Goal: Navigation & Orientation: Find specific page/section

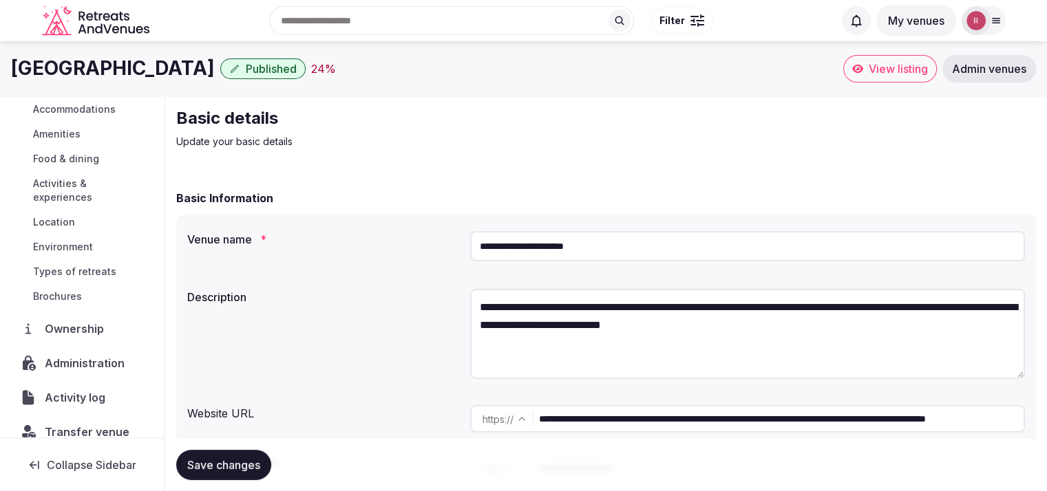
scroll to position [157, 0]
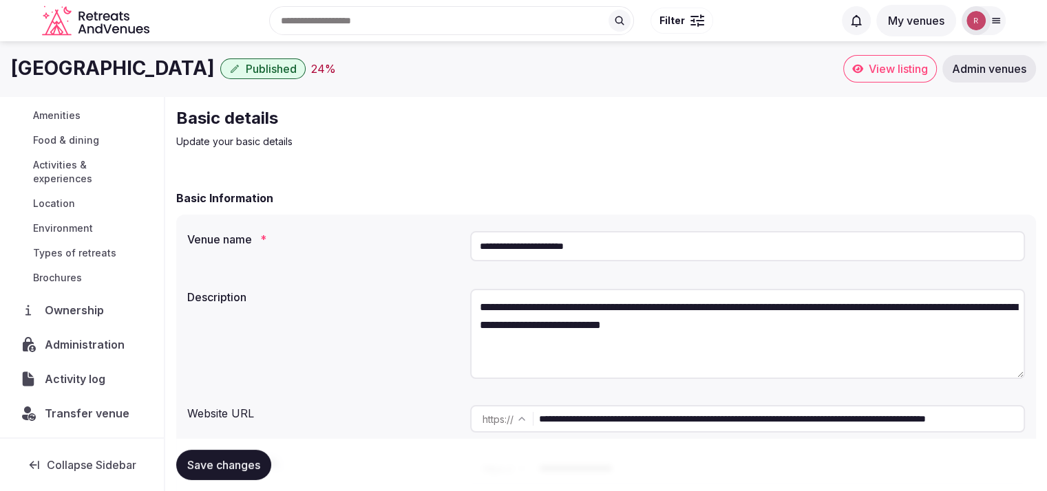
click at [875, 72] on span "View listing" at bounding box center [898, 69] width 59 height 14
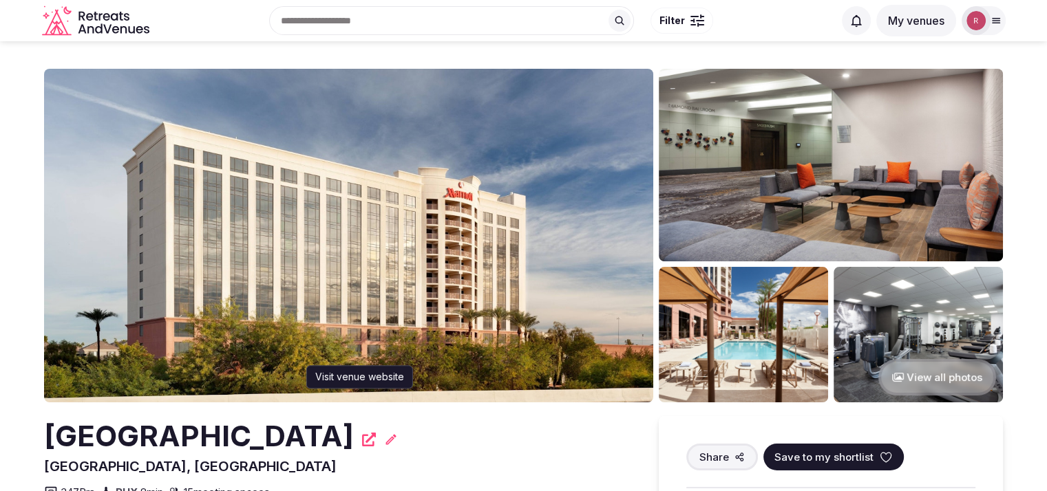
click at [376, 439] on icon at bounding box center [369, 440] width 14 height 14
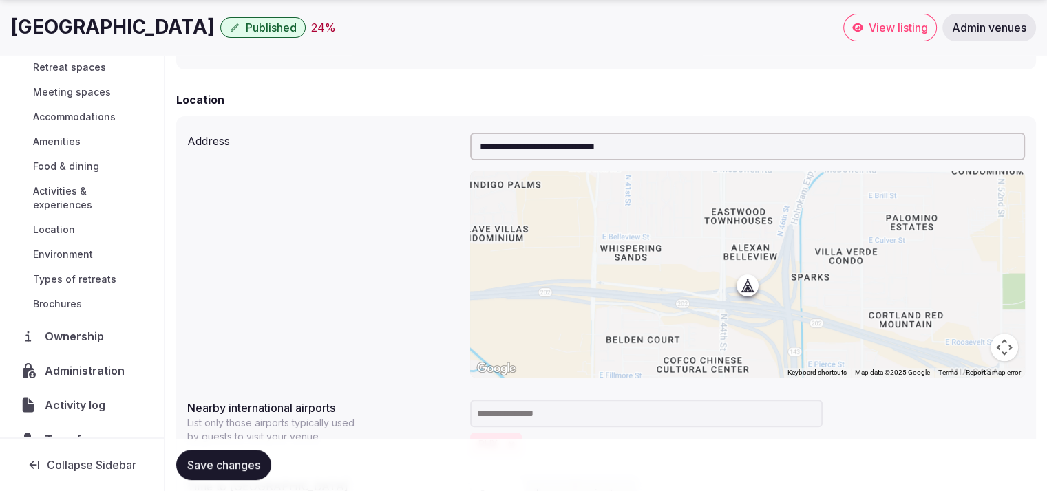
scroll to position [116, 0]
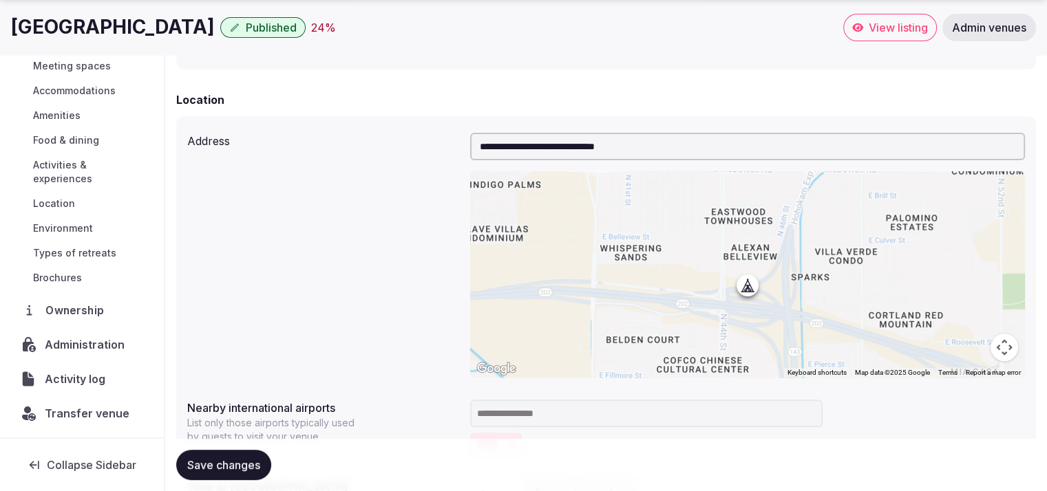
click at [81, 317] on span "Ownership" at bounding box center [76, 310] width 63 height 17
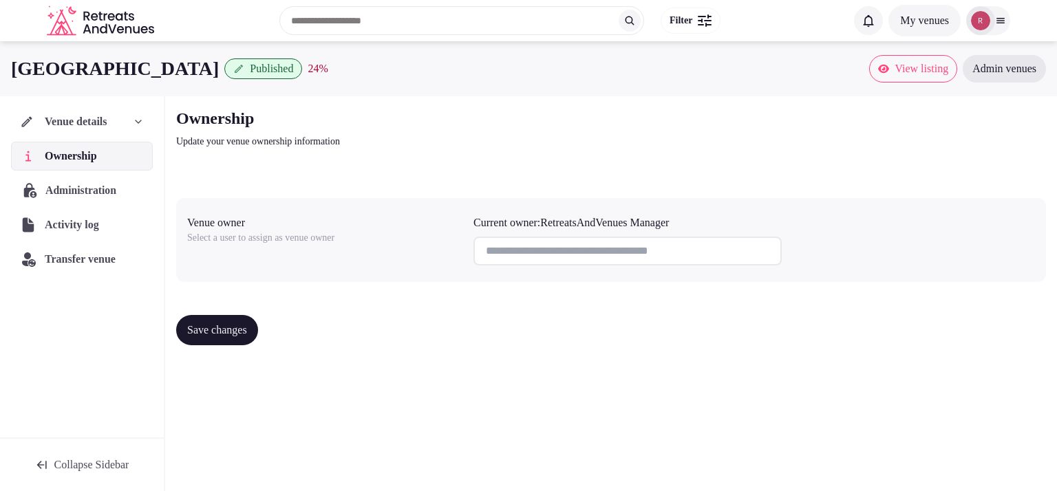
click at [77, 187] on span "Administration" at bounding box center [83, 190] width 76 height 17
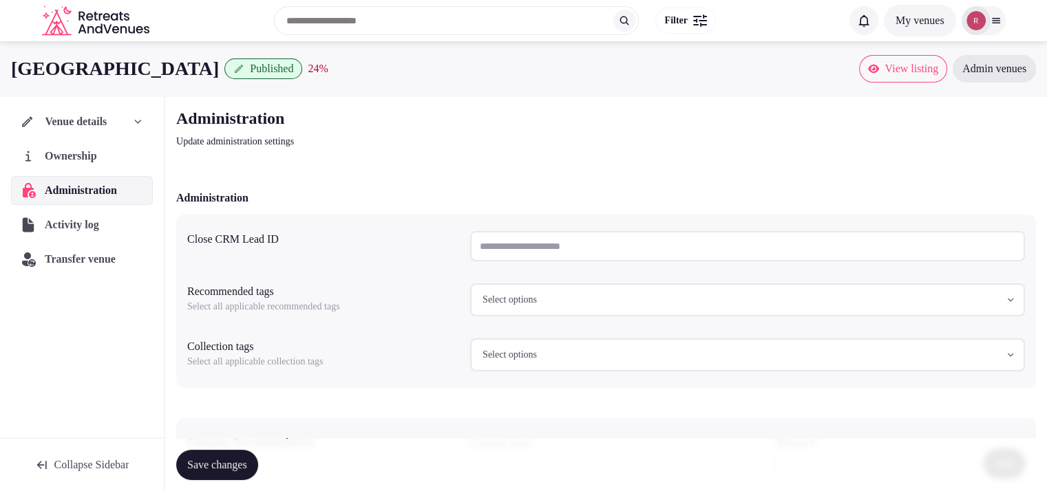
click at [107, 120] on span "Venue details" at bounding box center [76, 122] width 62 height 17
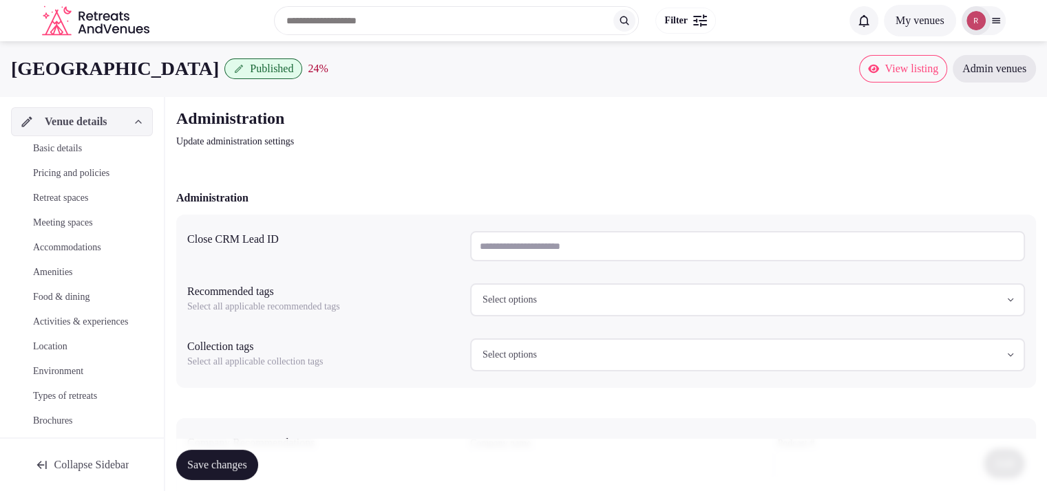
click at [82, 151] on span "Basic details" at bounding box center [57, 149] width 49 height 14
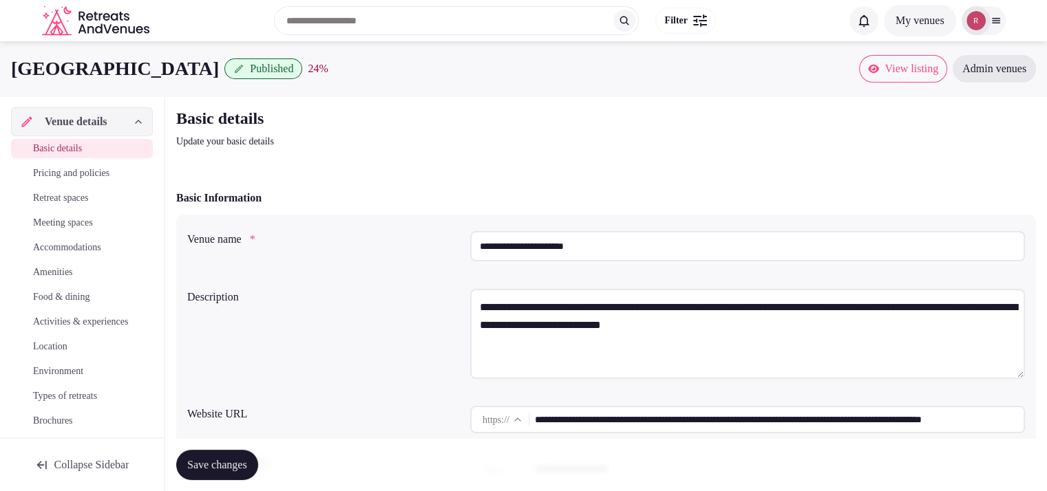
click at [584, 418] on input "**********" at bounding box center [779, 420] width 489 height 28
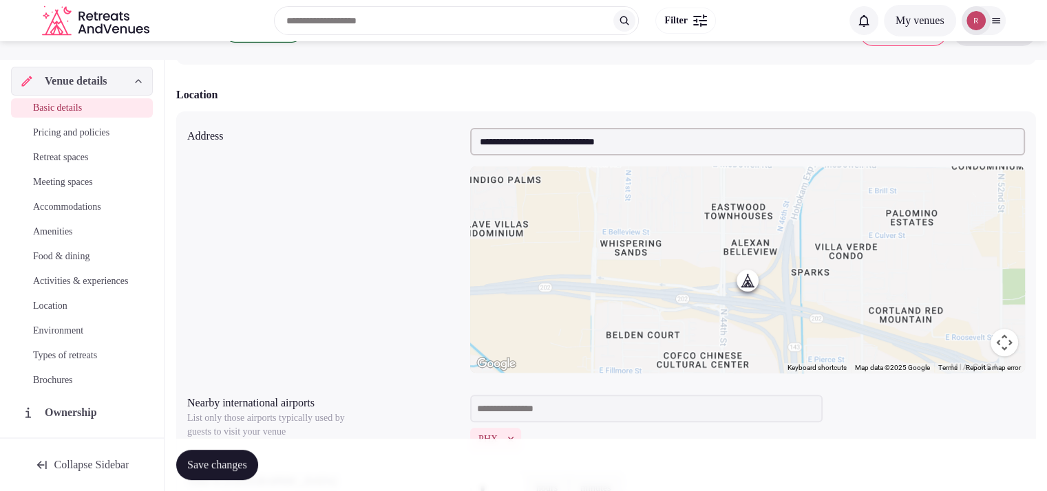
scroll to position [424, 0]
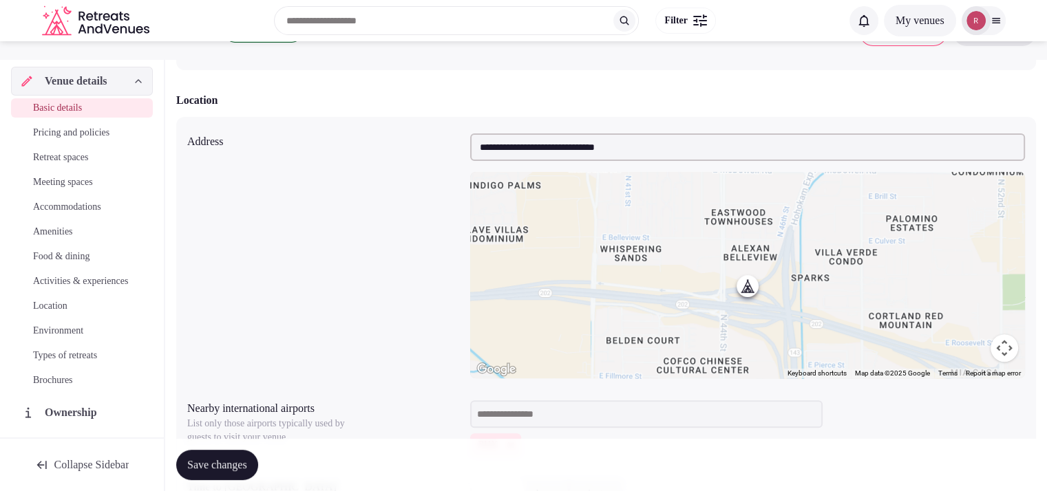
click at [595, 151] on input "**********" at bounding box center [747, 148] width 555 height 28
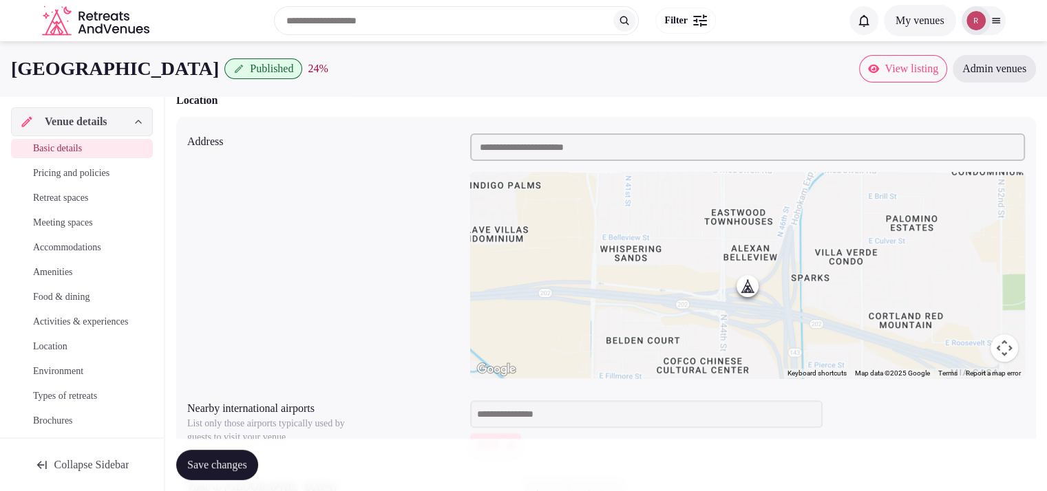
click at [419, 201] on div "Address ← Move left → Move right ↑ Move up ↓ Move down + Zoom in - Zoom out Hom…" at bounding box center [606, 256] width 838 height 256
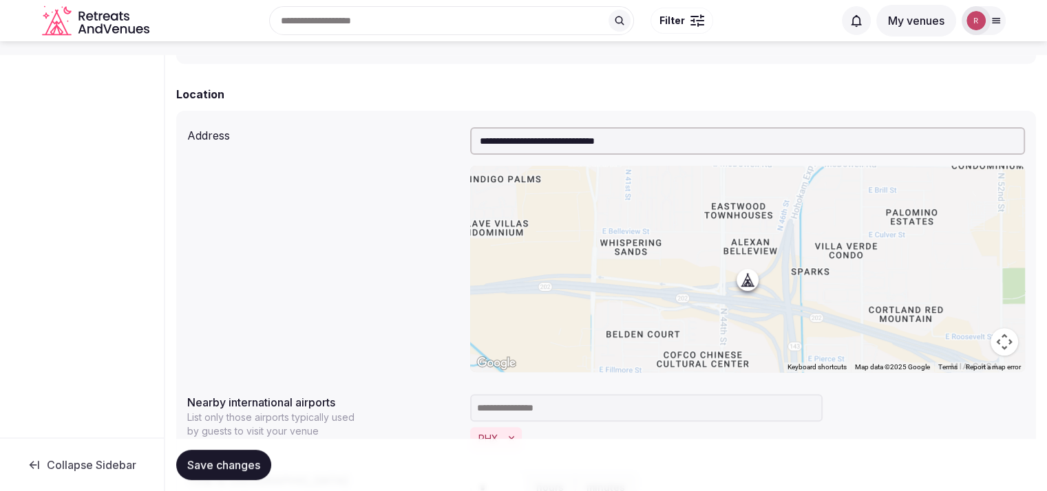
scroll to position [424, 0]
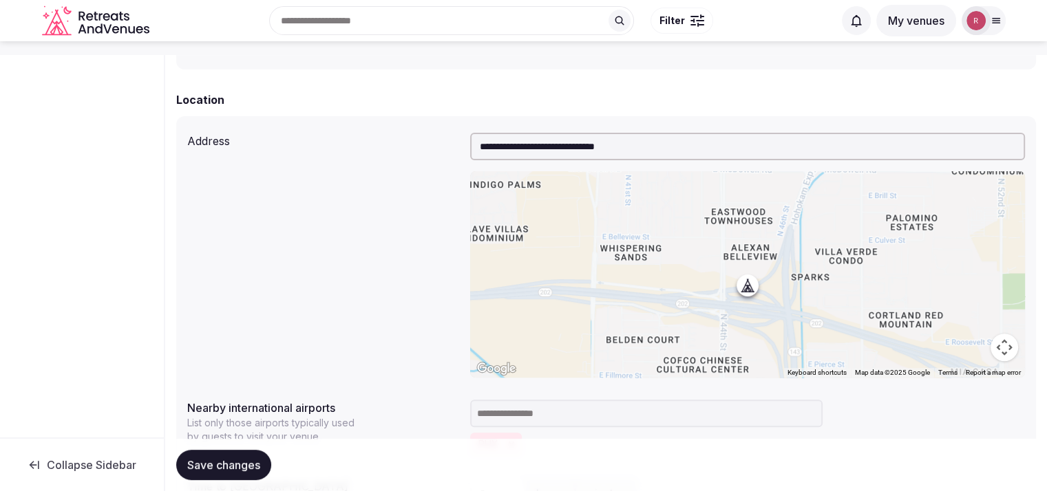
click at [571, 147] on input "**********" at bounding box center [747, 147] width 555 height 28
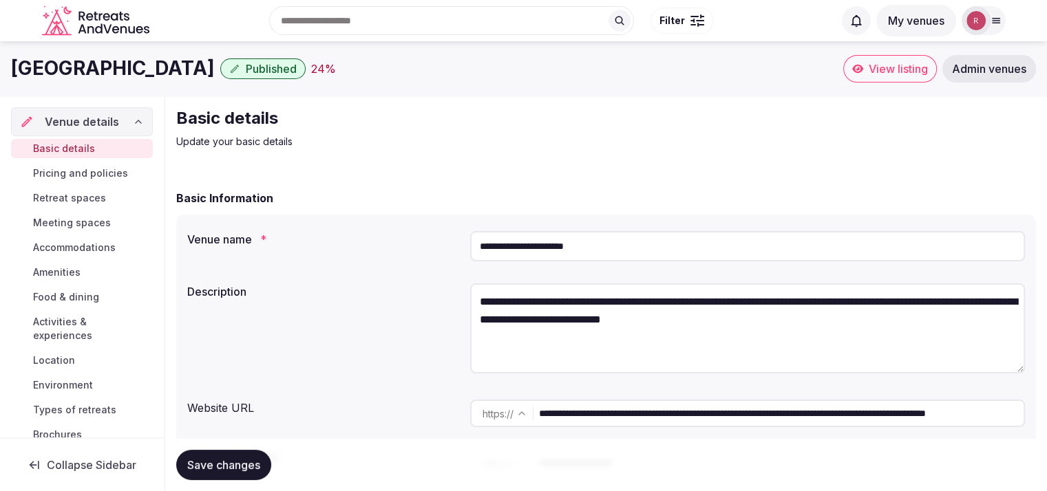
scroll to position [157, 0]
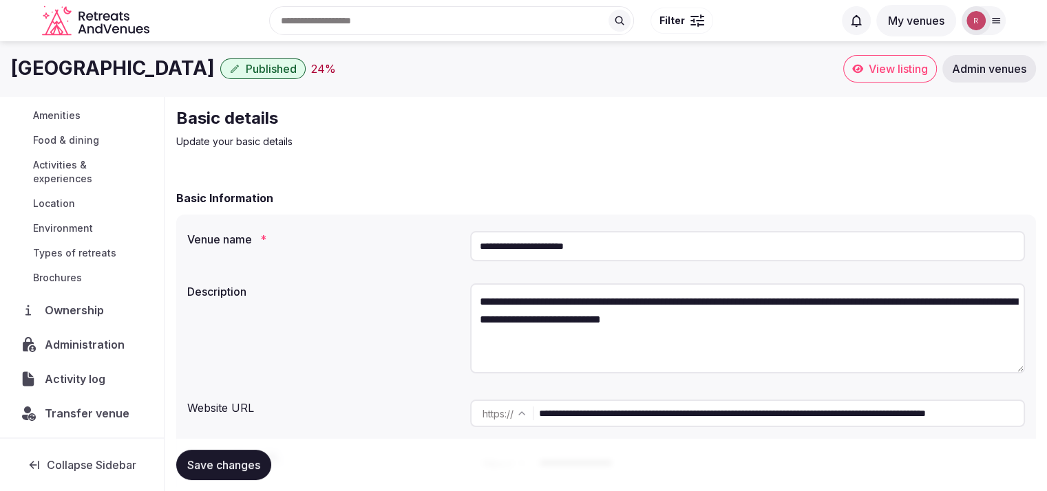
click at [85, 332] on div "Administration" at bounding box center [82, 344] width 142 height 29
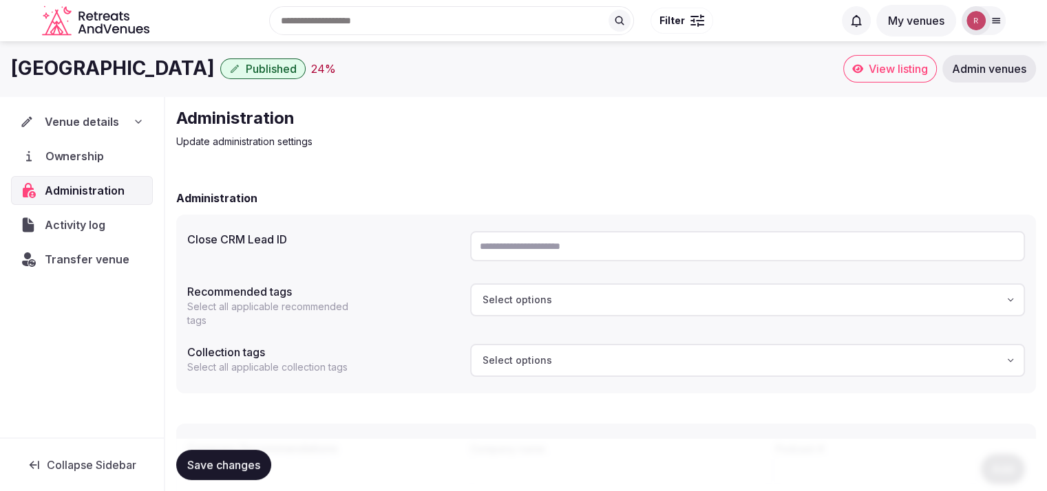
click at [53, 156] on span "Ownership" at bounding box center [77, 156] width 64 height 17
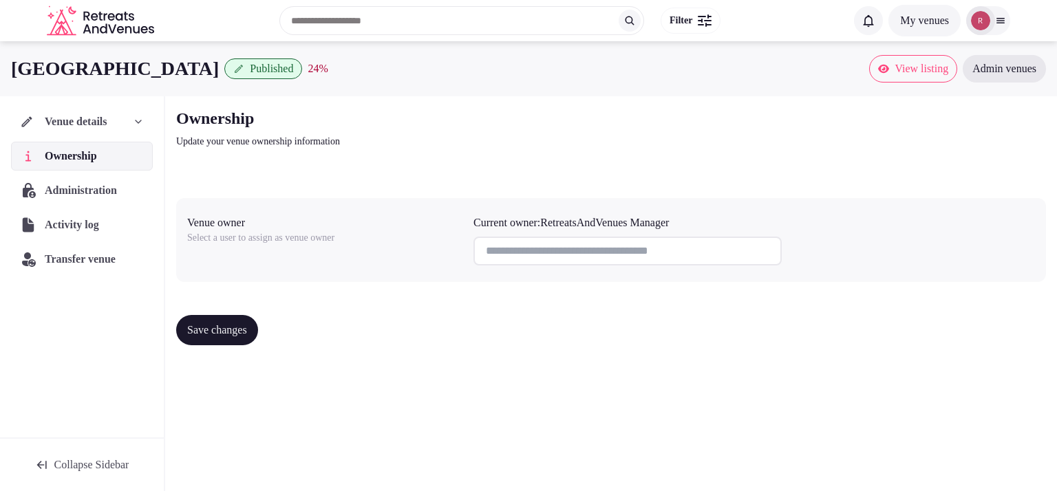
click at [100, 124] on span "Venue details" at bounding box center [76, 122] width 63 height 17
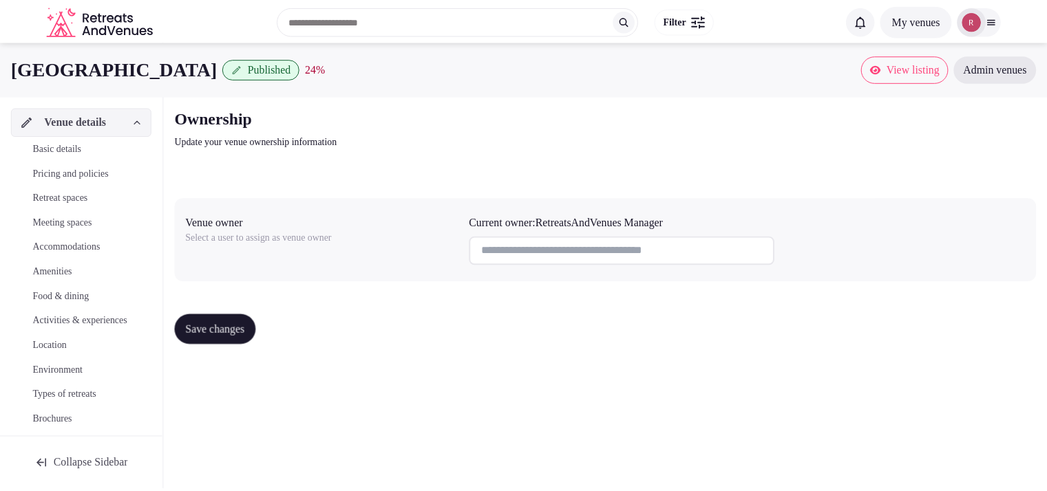
scroll to position [157, 0]
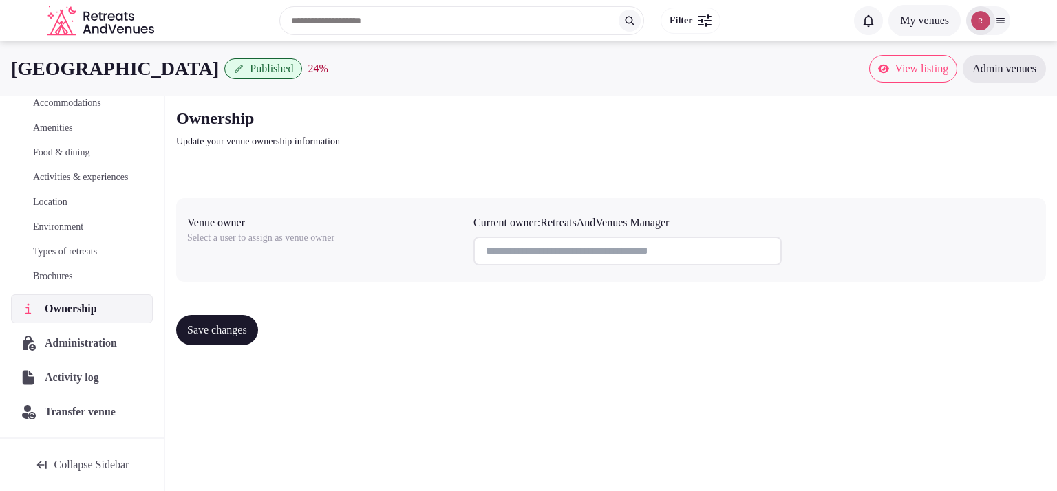
click at [102, 315] on span "Ownership" at bounding box center [74, 309] width 58 height 17
click at [62, 337] on span "Administration" at bounding box center [83, 343] width 76 height 17
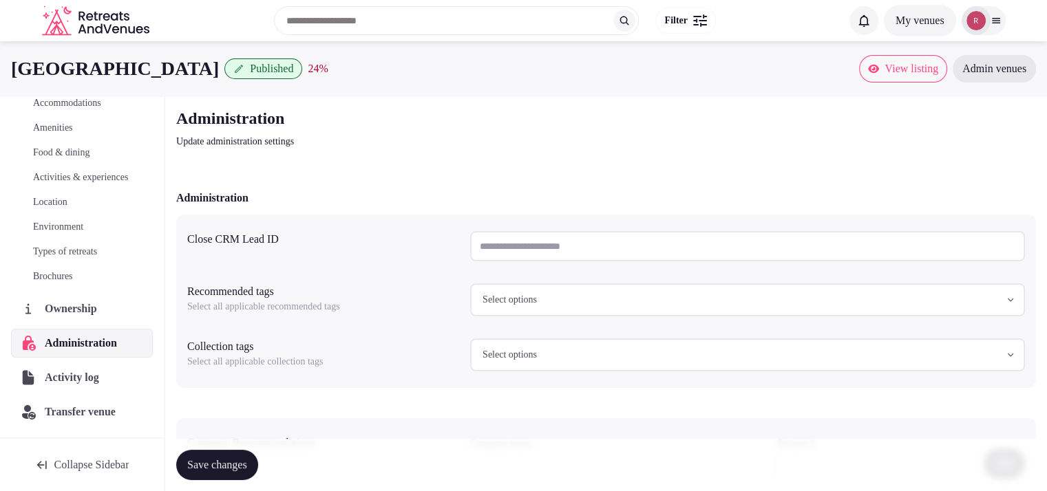
click at [479, 242] on input "text" at bounding box center [747, 246] width 555 height 30
paste input "**********"
type input "**********"
click at [258, 451] on button "Save changes" at bounding box center [217, 465] width 82 height 30
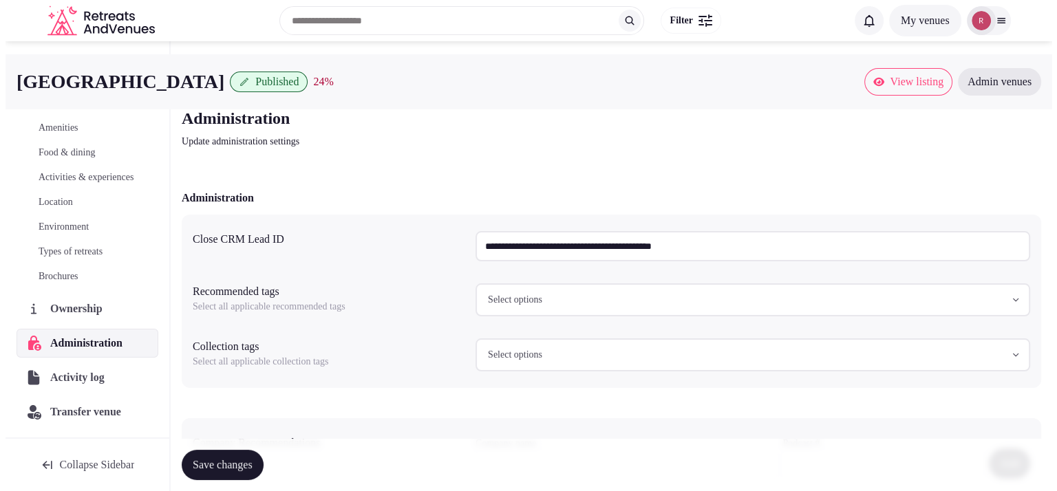
scroll to position [157, 0]
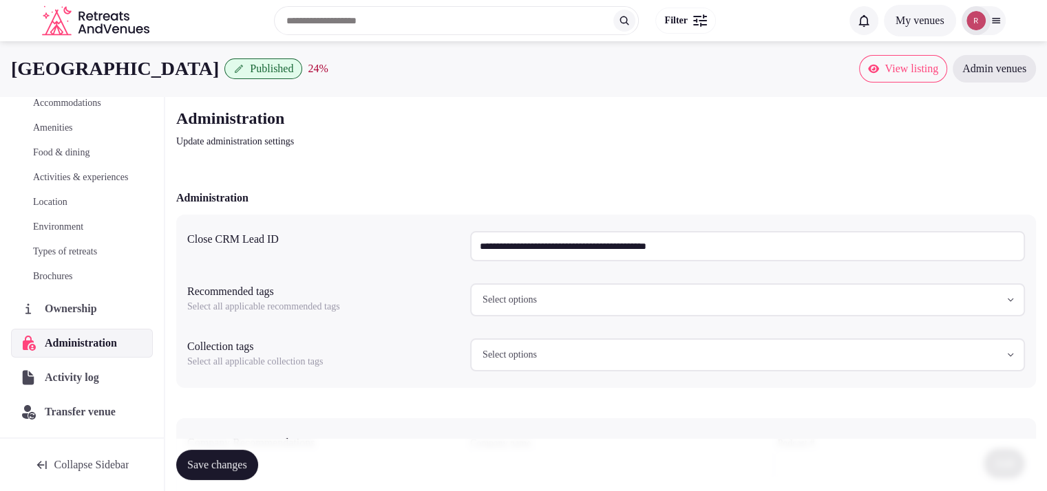
click at [81, 118] on link "Amenities" at bounding box center [82, 127] width 142 height 19
click at [73, 121] on span "Amenities" at bounding box center [53, 128] width 40 height 14
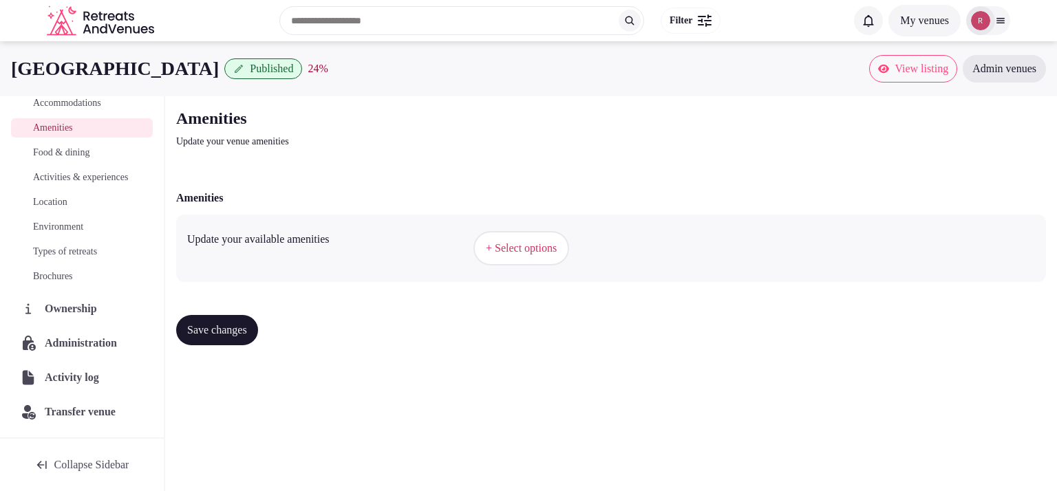
click at [47, 304] on span "Ownership" at bounding box center [74, 309] width 58 height 17
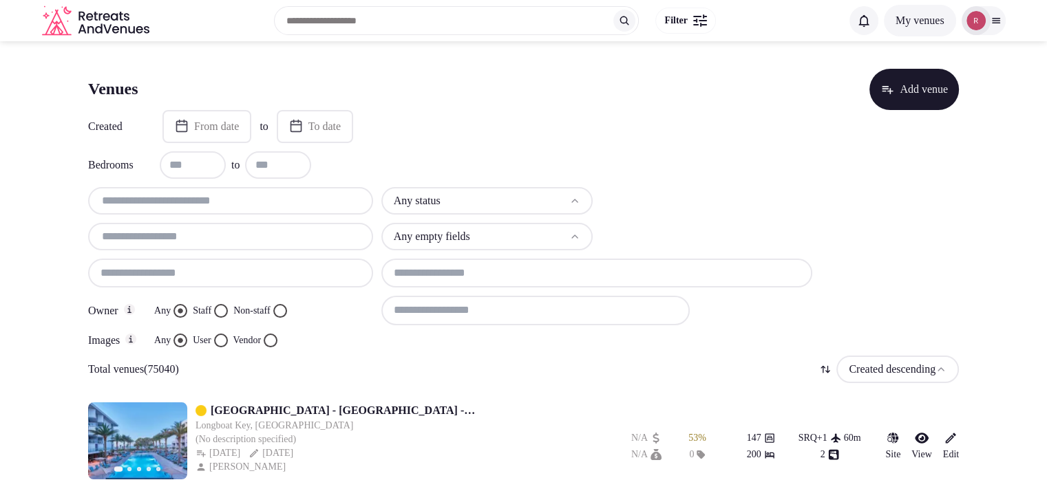
click at [196, 200] on input "text" at bounding box center [231, 201] width 274 height 17
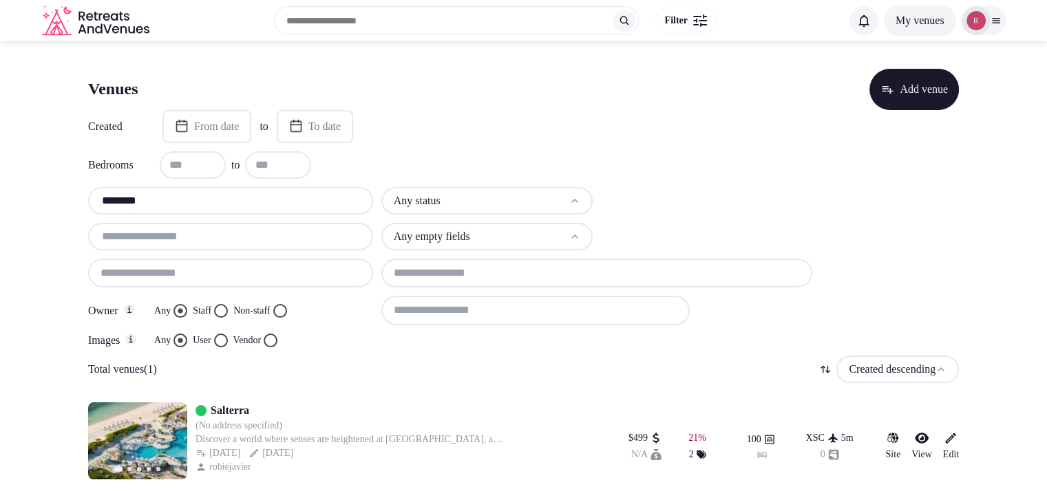
type input "********"
click at [233, 410] on link "Salterra" at bounding box center [230, 411] width 39 height 17
click at [221, 407] on link "Salterra" at bounding box center [230, 411] width 39 height 17
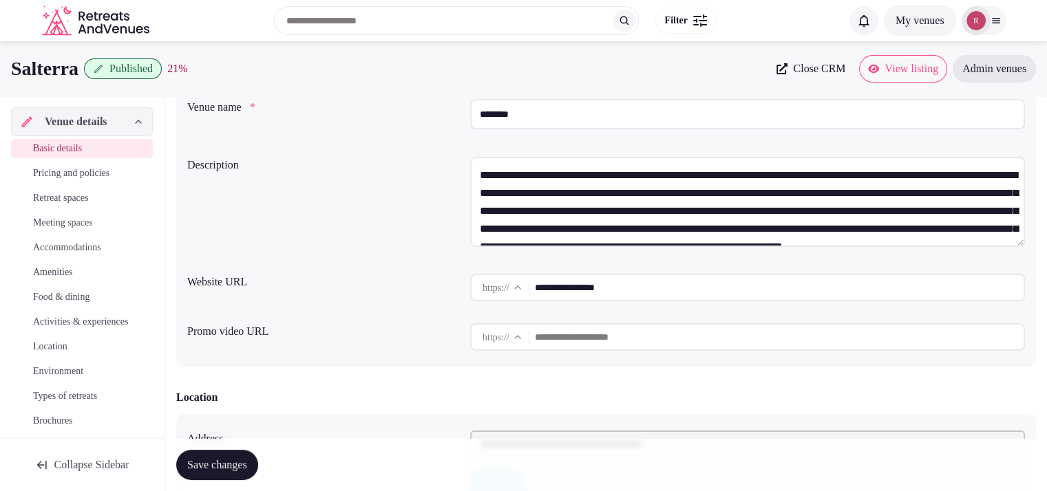
scroll to position [87, 0]
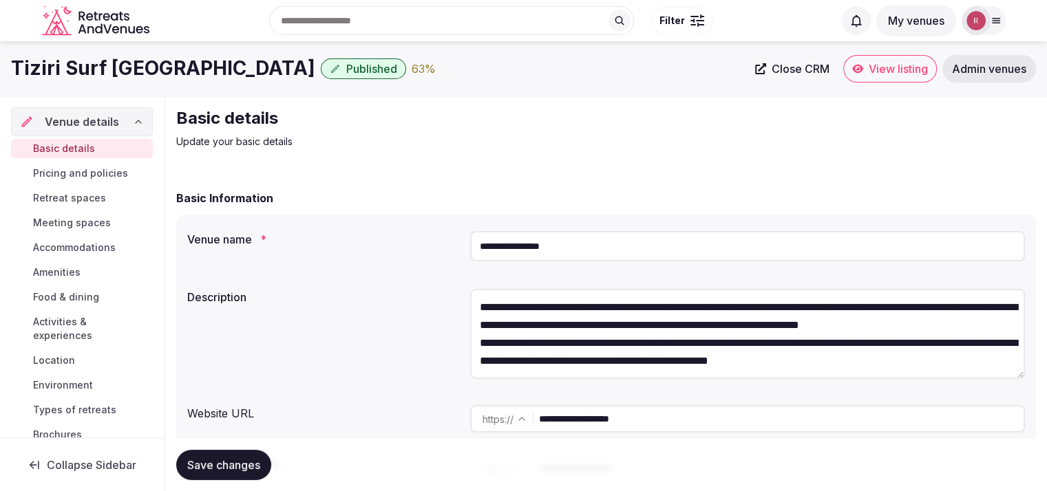
click at [873, 67] on span "View listing" at bounding box center [898, 69] width 59 height 14
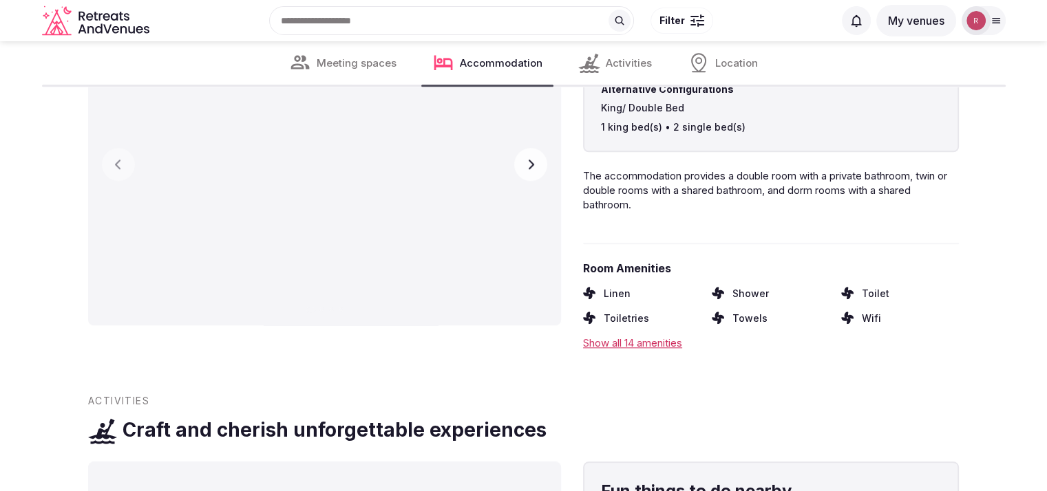
scroll to position [1349, 0]
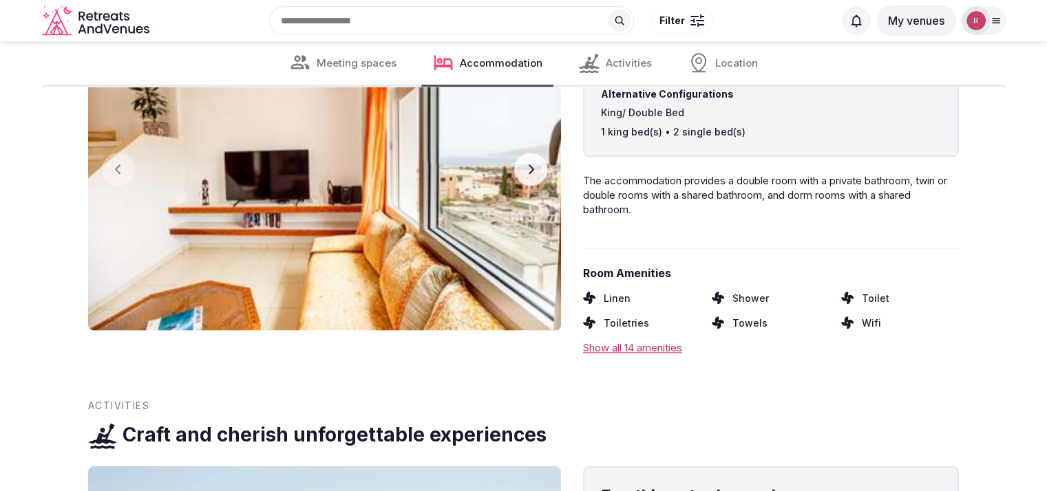
click at [542, 177] on button "Next slide" at bounding box center [530, 169] width 33 height 33
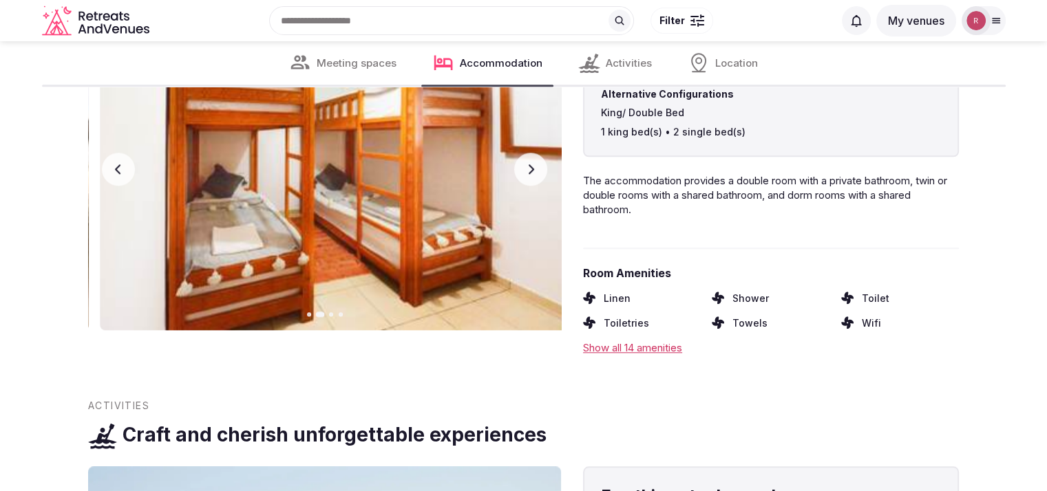
click at [541, 177] on button "Next slide" at bounding box center [530, 169] width 33 height 33
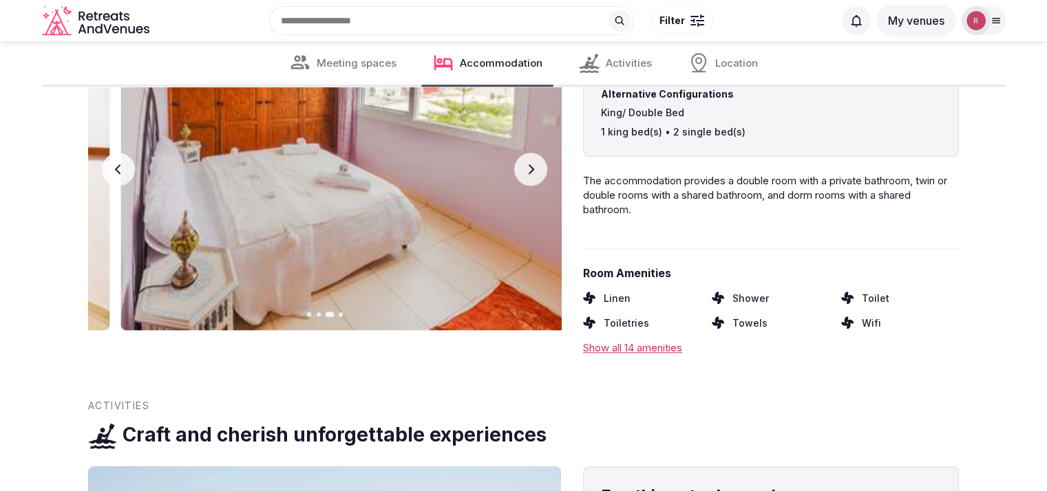
click at [541, 177] on button "Next slide" at bounding box center [530, 169] width 33 height 33
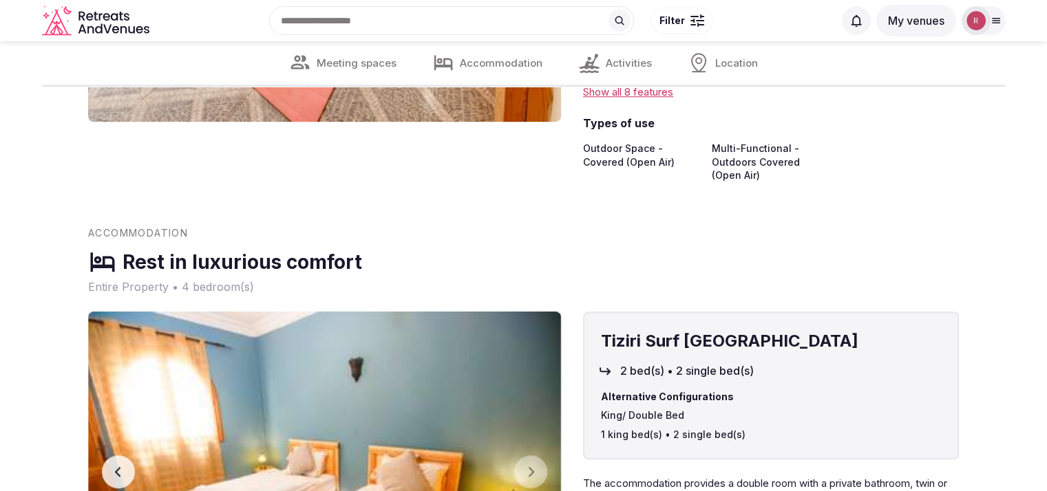
scroll to position [319, 0]
